Goal: Transaction & Acquisition: Purchase product/service

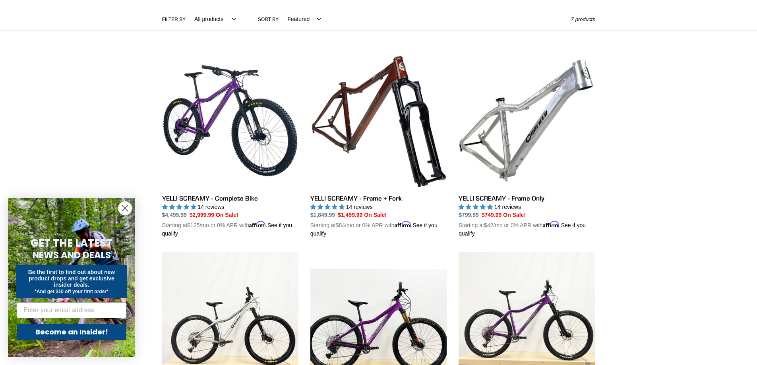
scroll to position [199, 0]
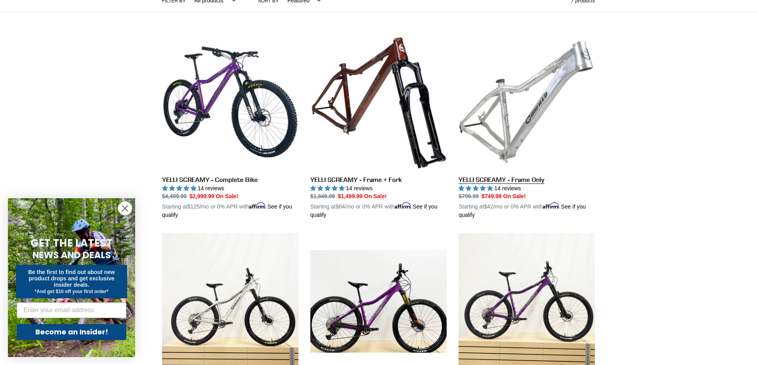
click at [508, 181] on link "YELLI SCREAMY - Frame Only" at bounding box center [526, 127] width 136 height 186
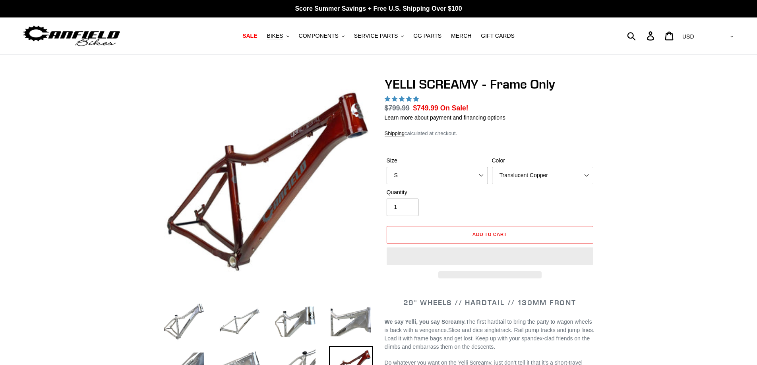
select select "highest-rating"
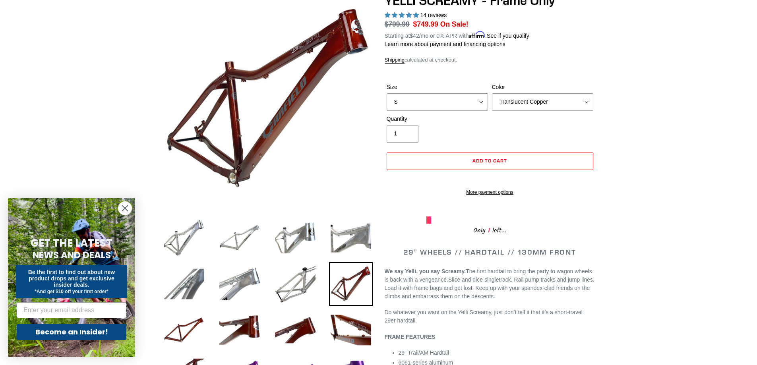
scroll to position [79, 0]
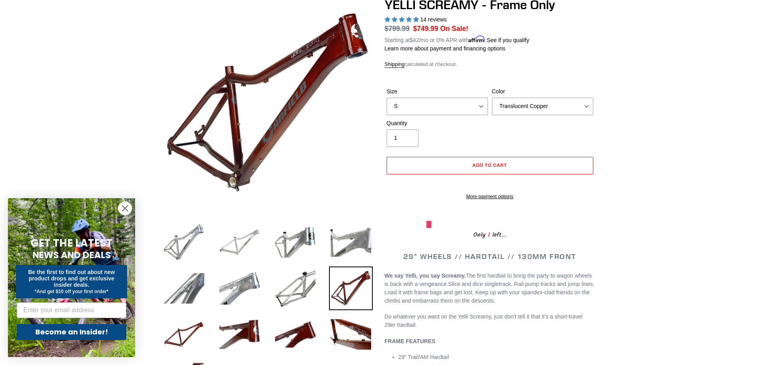
click at [234, 253] on img at bounding box center [240, 242] width 44 height 44
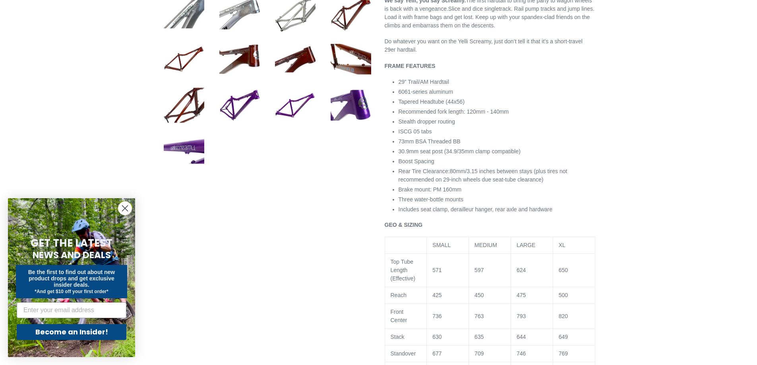
scroll to position [357, 0]
